Goal: Information Seeking & Learning: Find specific fact

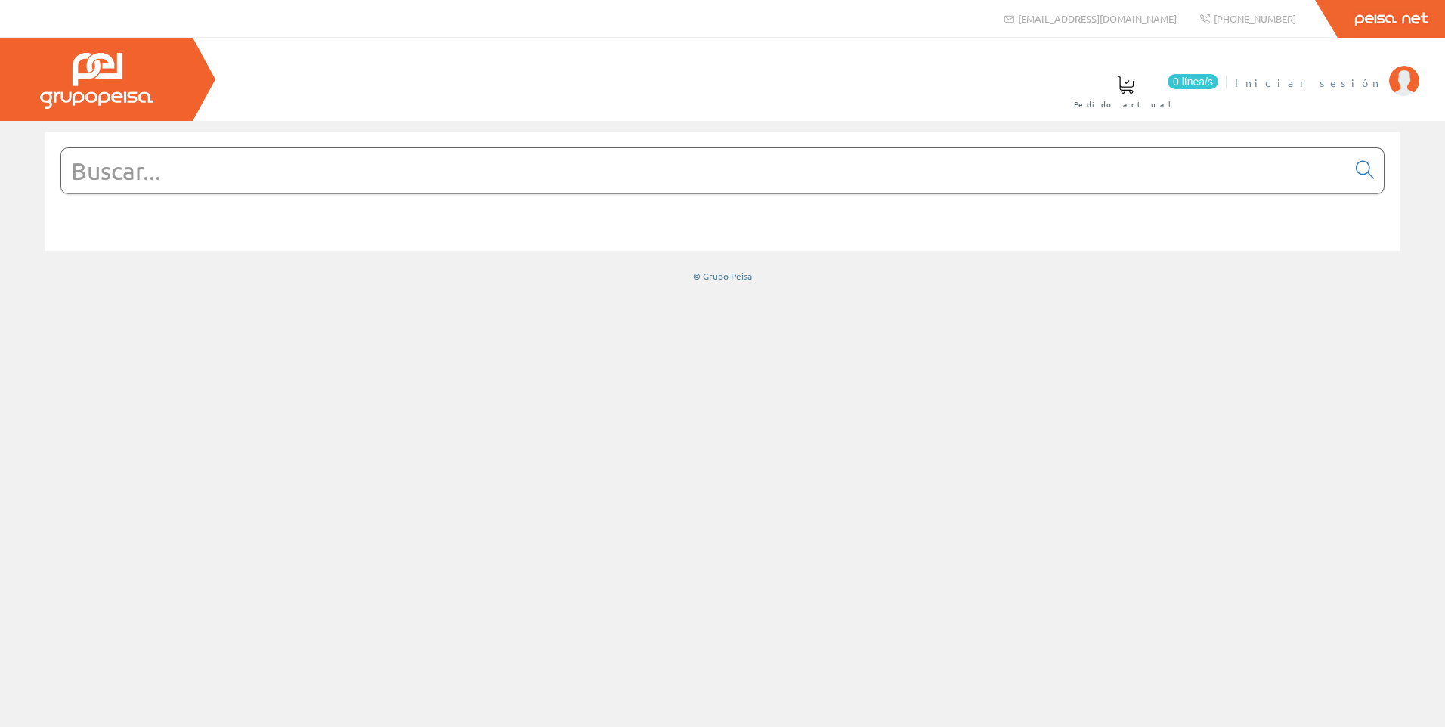
click at [1348, 86] on span "Iniciar sesión" at bounding box center [1308, 82] width 147 height 15
click at [579, 187] on input "text" at bounding box center [703, 170] width 1285 height 45
paste input "BRF1040"
type input "BRF1040"
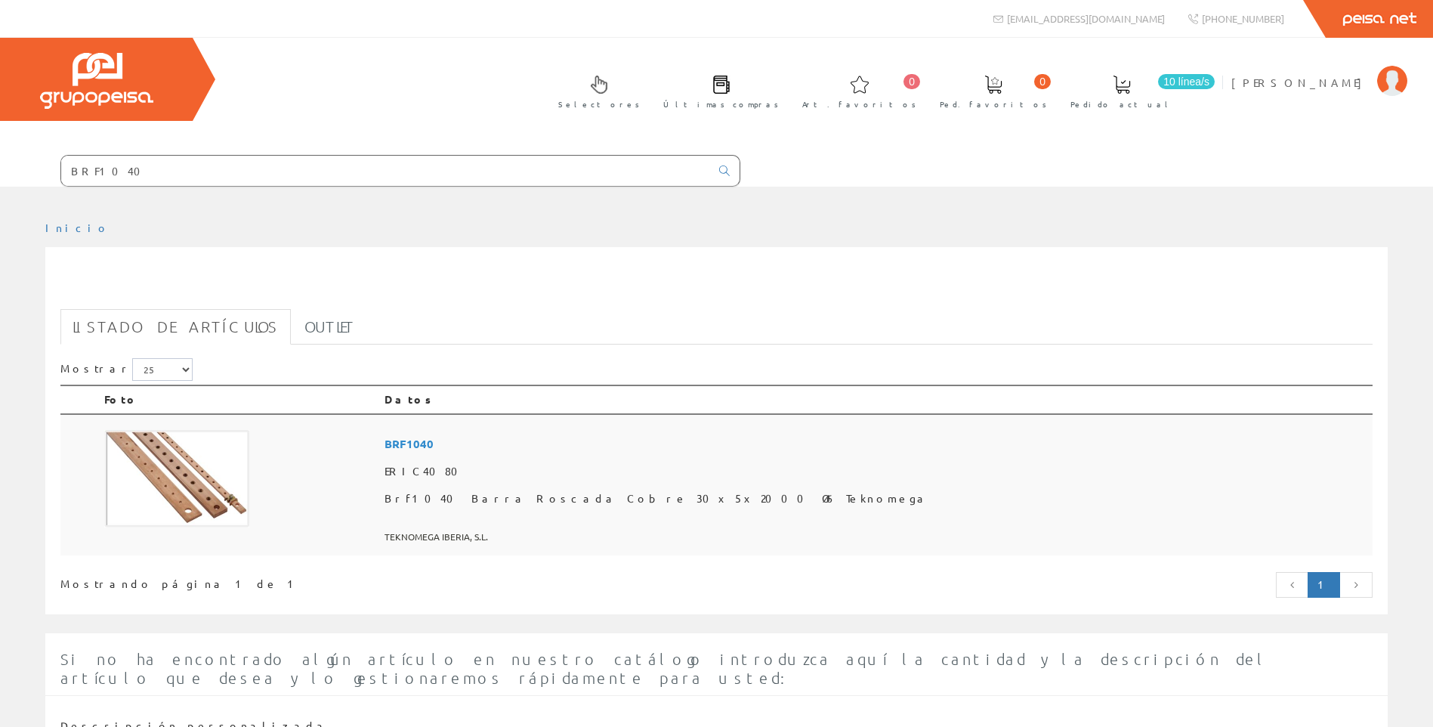
click at [379, 497] on td at bounding box center [238, 485] width 280 height 142
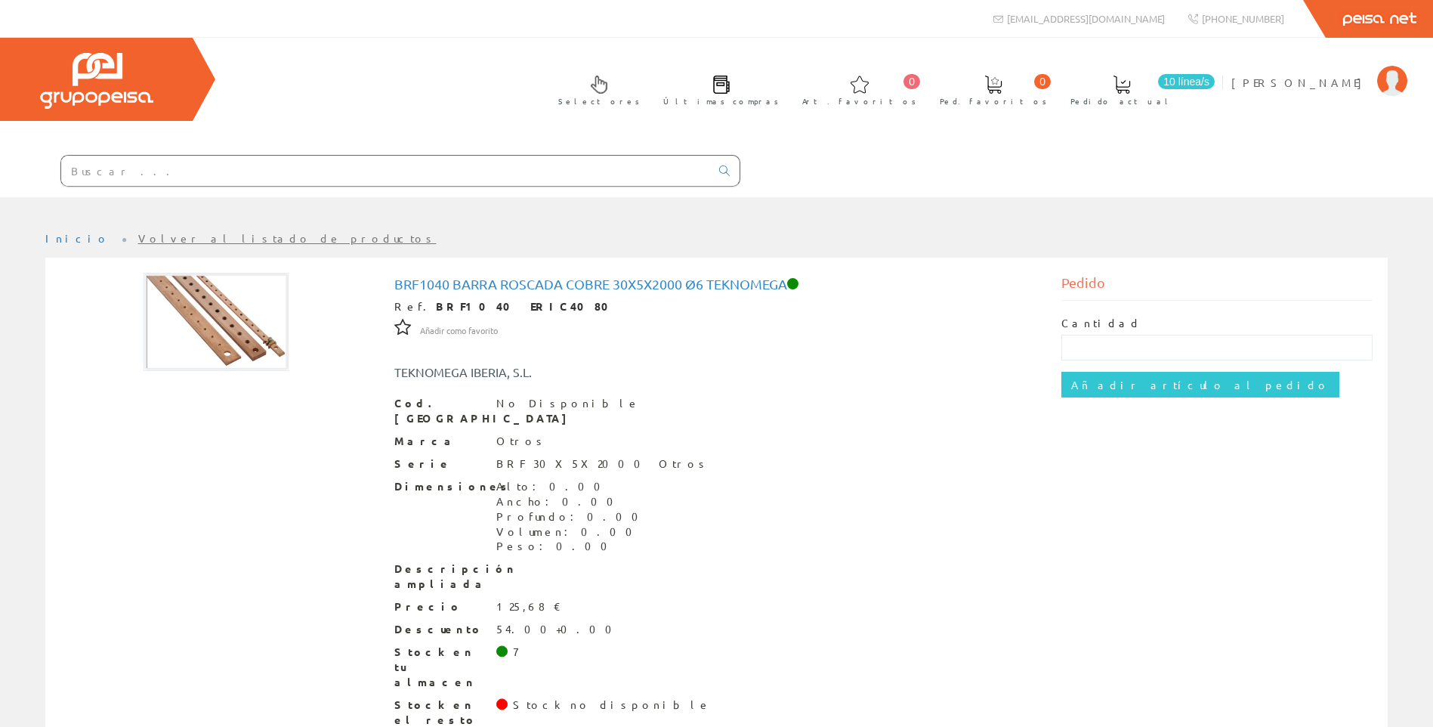
click at [485, 171] on input "text" at bounding box center [385, 171] width 649 height 30
paste input "BRF1045"
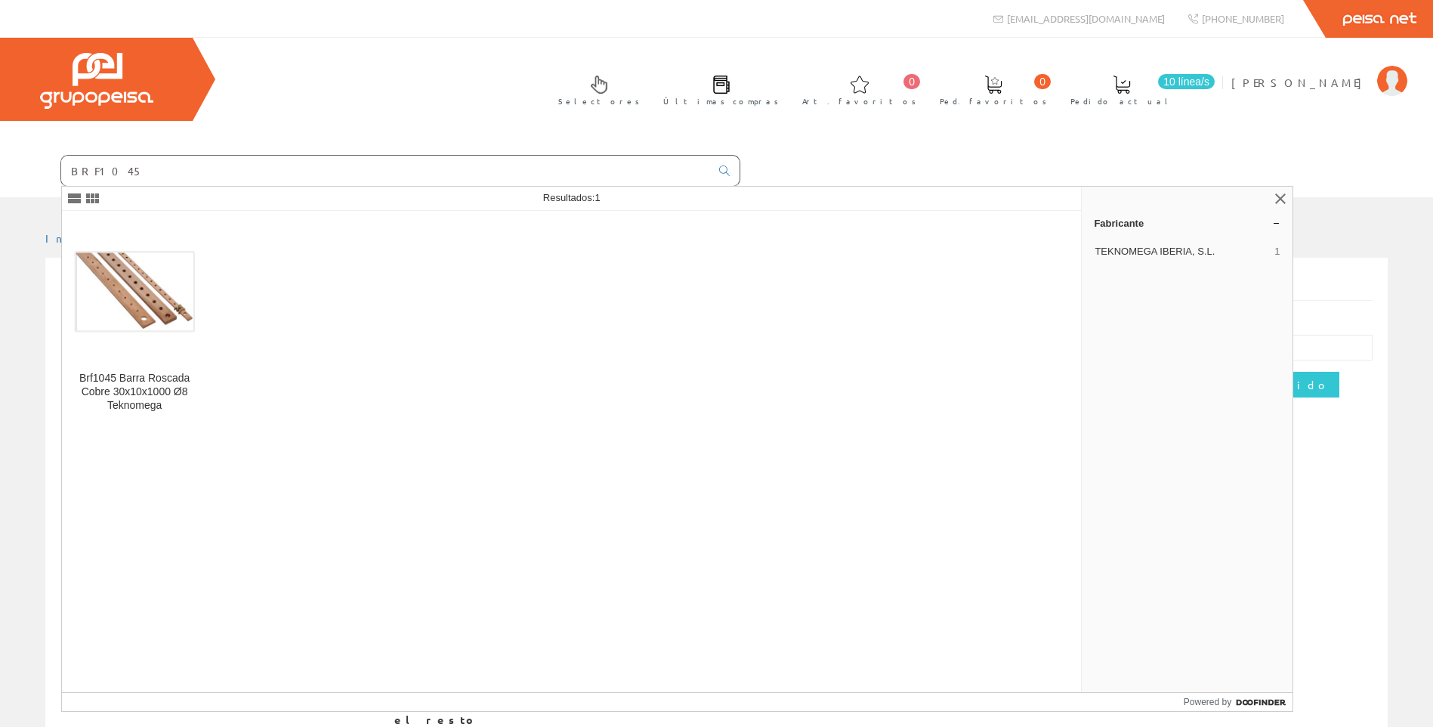
type input "BRF1045"
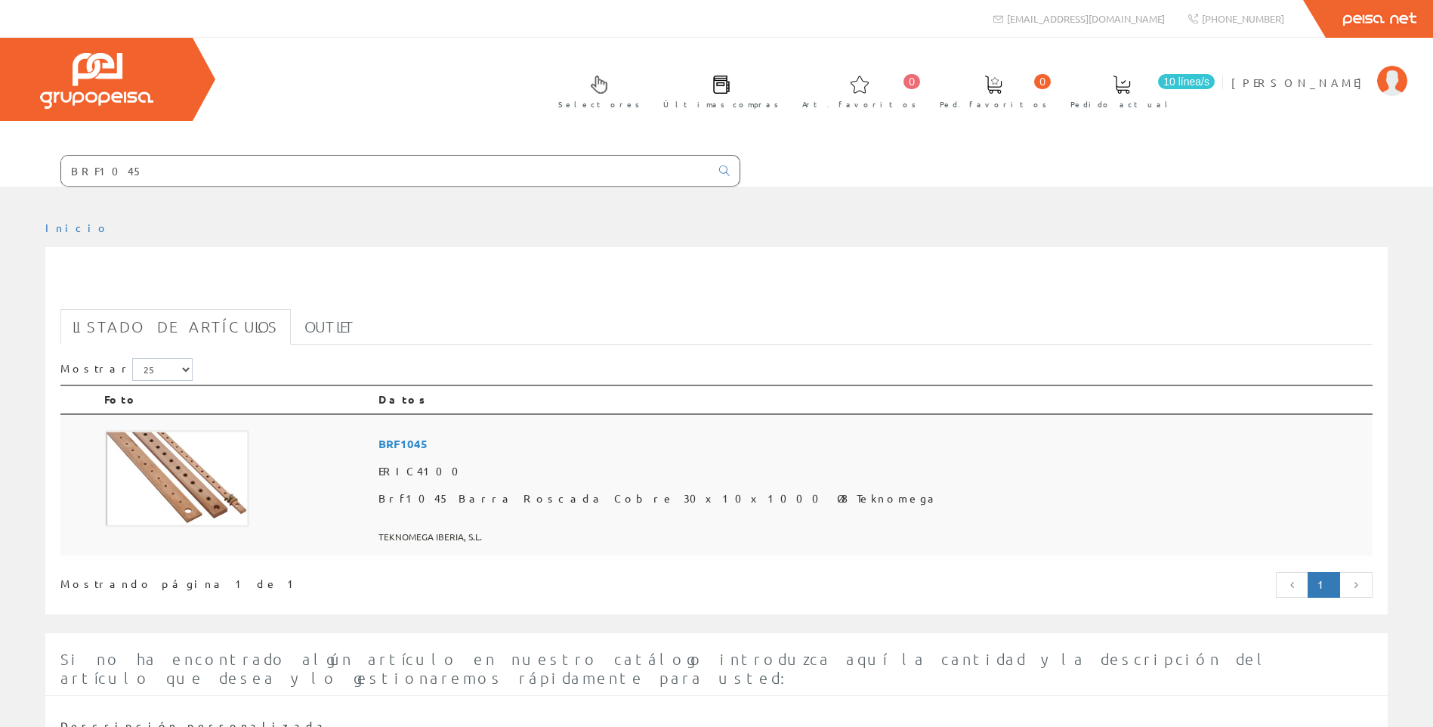
click at [202, 431] on img at bounding box center [176, 479] width 145 height 98
